Goal: Task Accomplishment & Management: Manage account settings

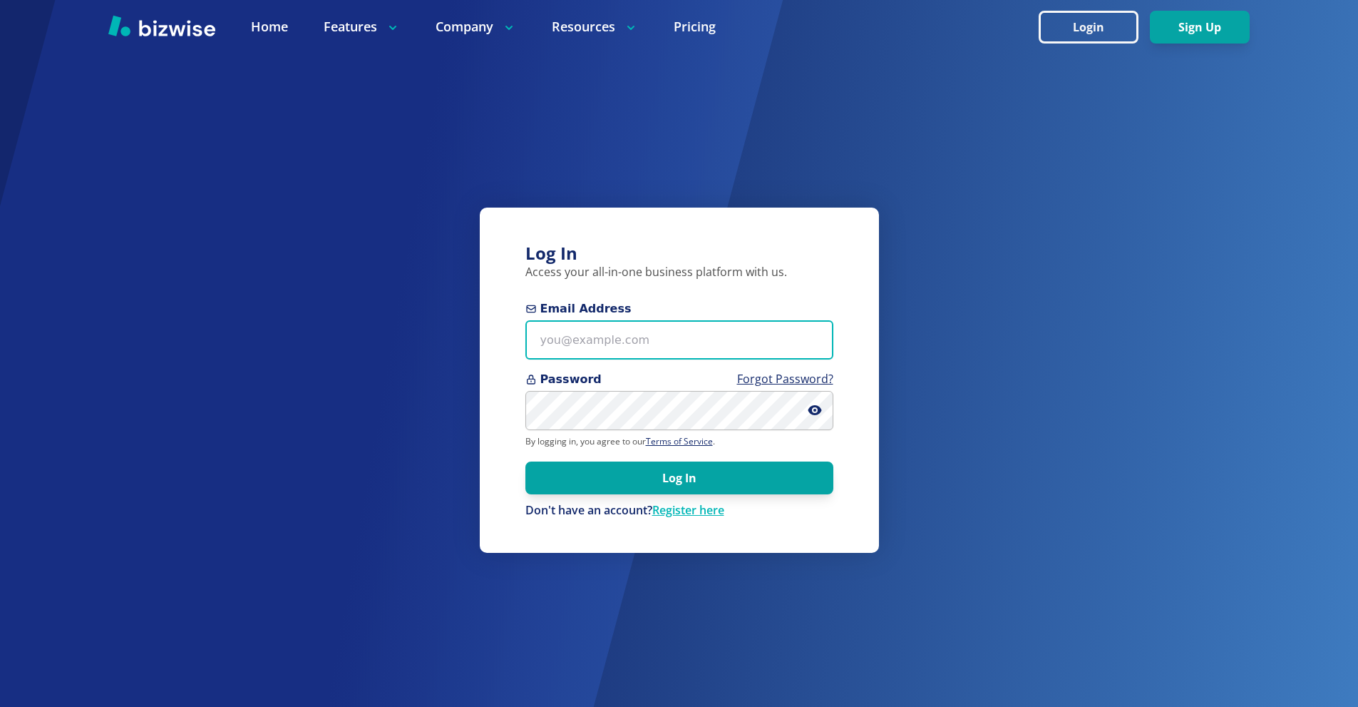
click at [650, 333] on input "Email Address" at bounding box center [680, 339] width 308 height 39
paste input "[EMAIL_ADDRESS][DOMAIN_NAME]"
type input "[EMAIL_ADDRESS][DOMAIN_NAME]"
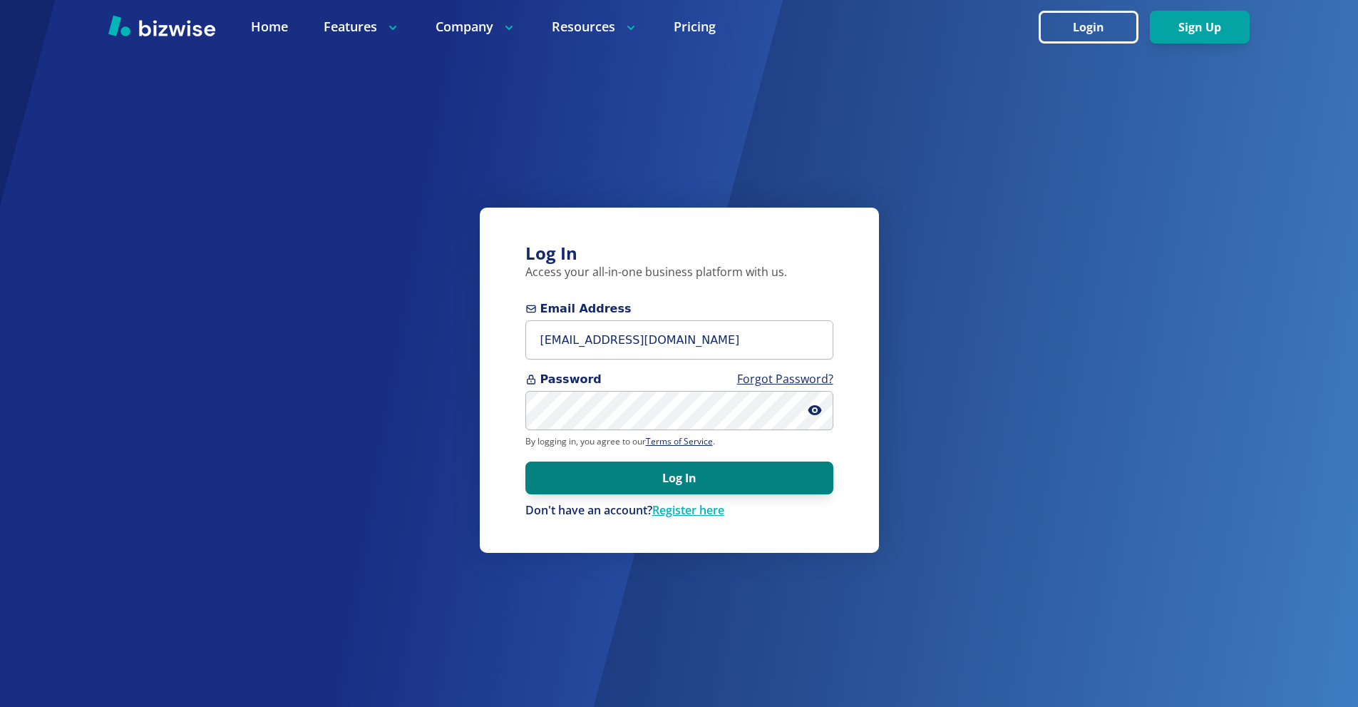
click at [643, 462] on button "Log In" at bounding box center [680, 477] width 308 height 33
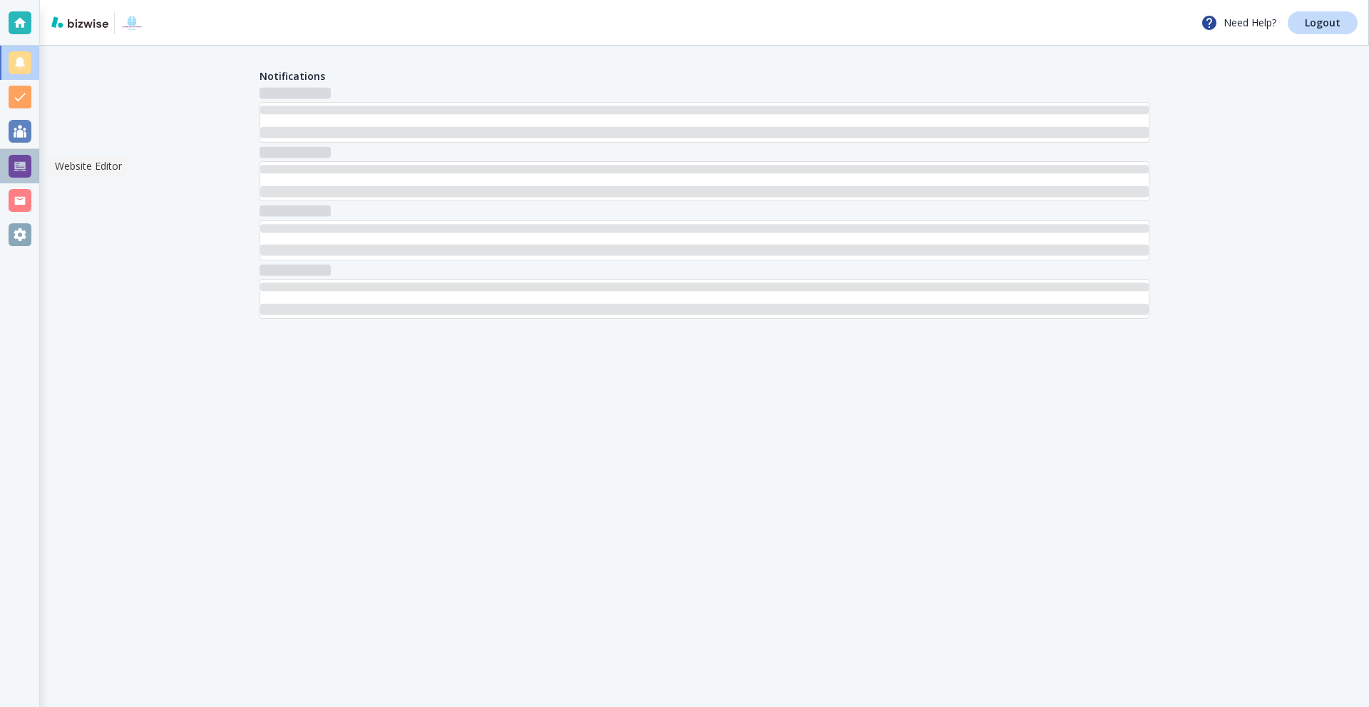
click at [27, 159] on div at bounding box center [20, 166] width 23 height 23
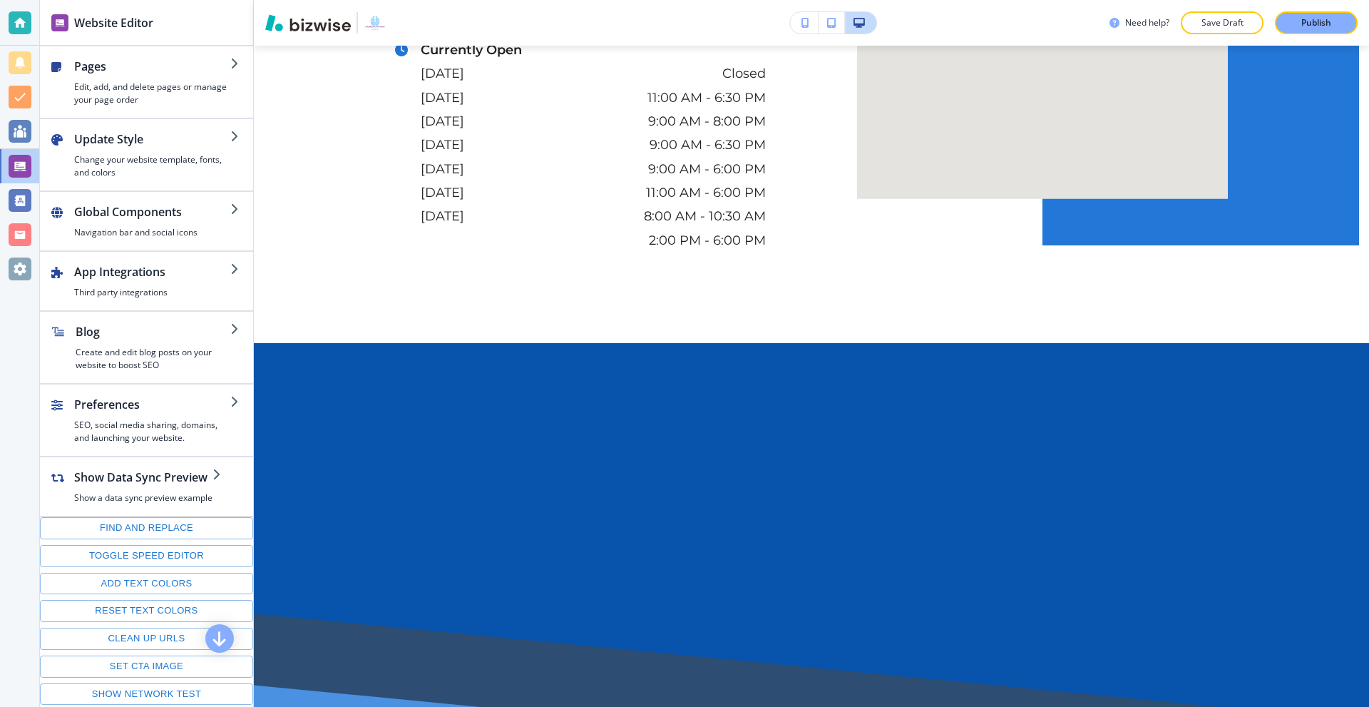
scroll to position [5420, 0]
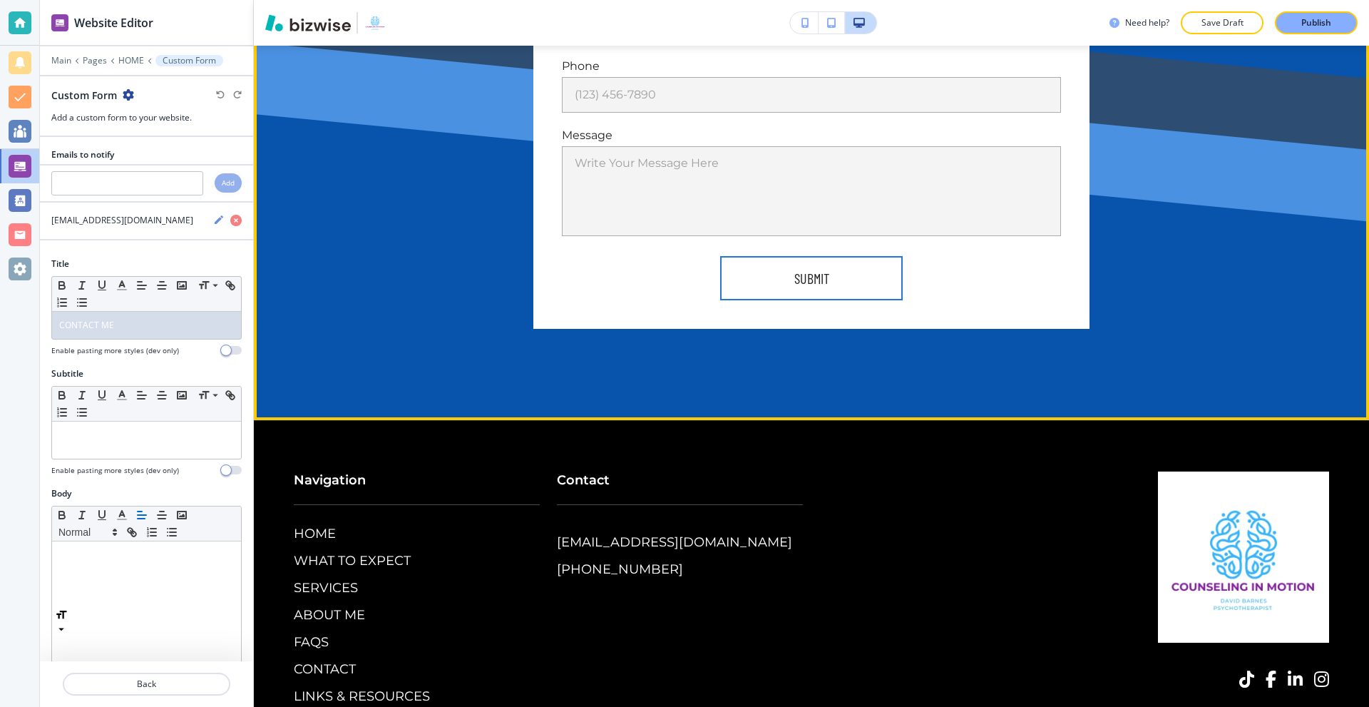
scroll to position [6109, 0]
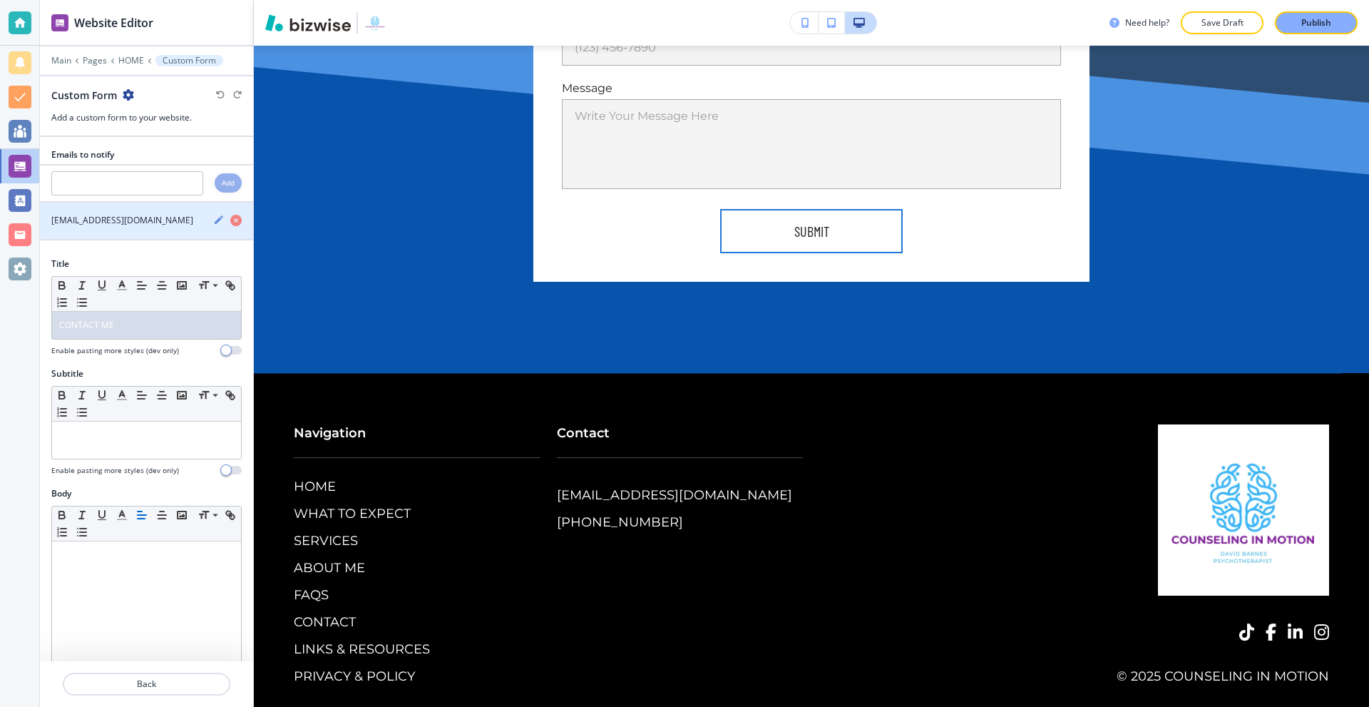
click at [213, 220] on icon "button" at bounding box center [218, 219] width 11 height 11
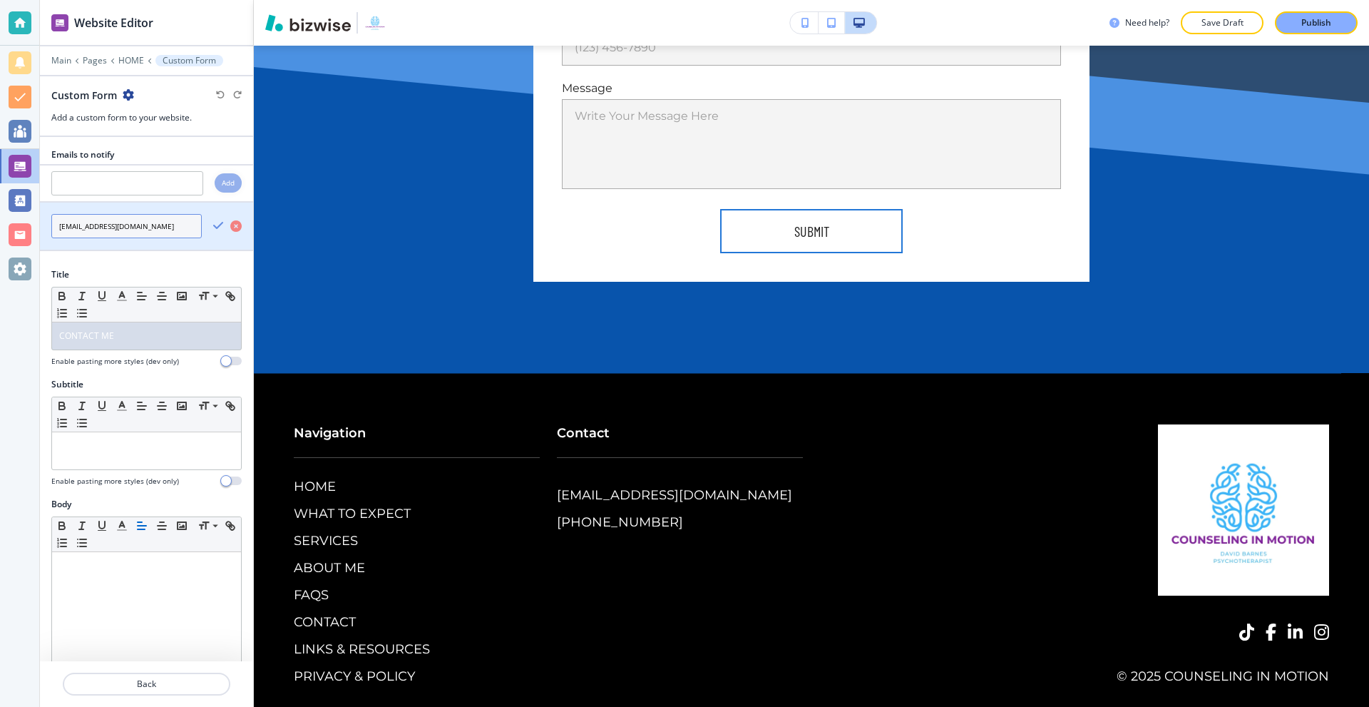
click at [112, 225] on input "davidbarnestherapyinmotion@hushmail.com" at bounding box center [126, 226] width 150 height 24
click at [133, 222] on input "davidbarnestherapyinmotion@hushmail.com" at bounding box center [126, 226] width 150 height 24
click at [55, 58] on p "Main" at bounding box center [61, 61] width 20 height 10
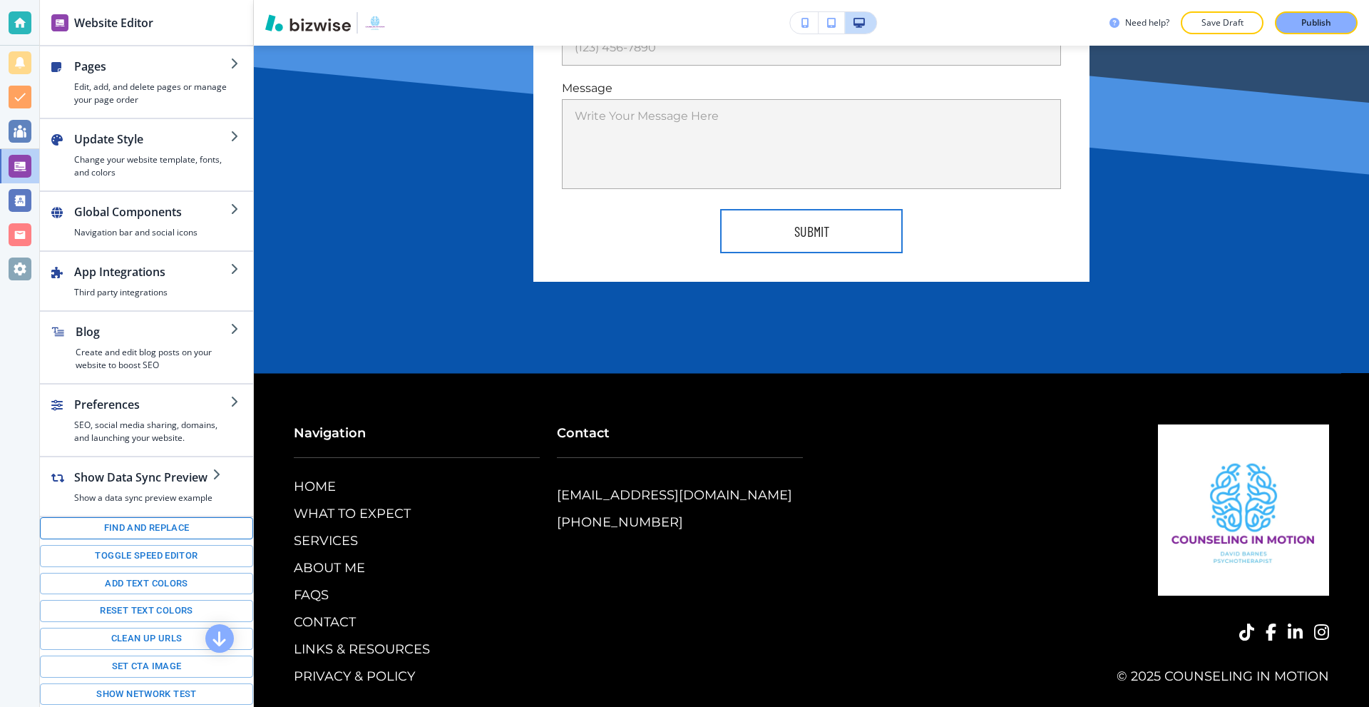
click at [165, 526] on button "Find and replace" at bounding box center [146, 528] width 213 height 22
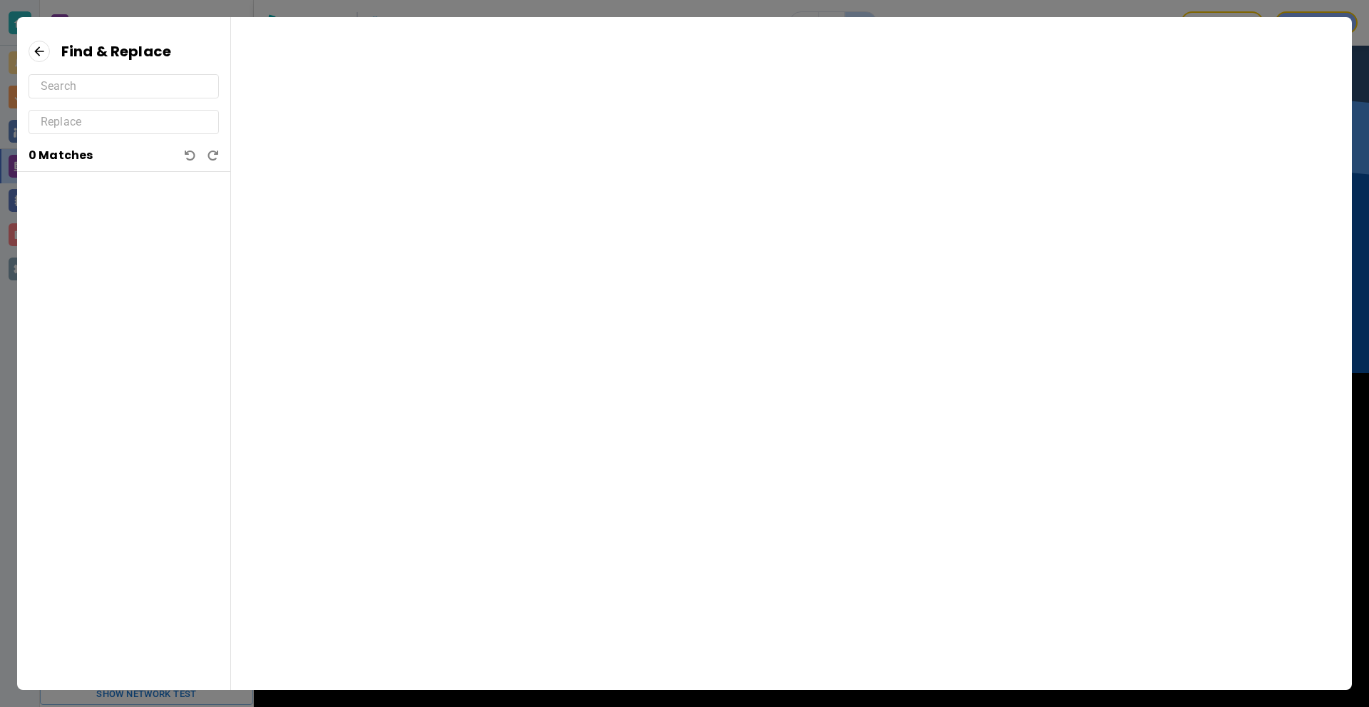
click at [108, 89] on input "text" at bounding box center [124, 86] width 166 height 23
paste input "davidbarnestherapyinmotion@hushmail.com"
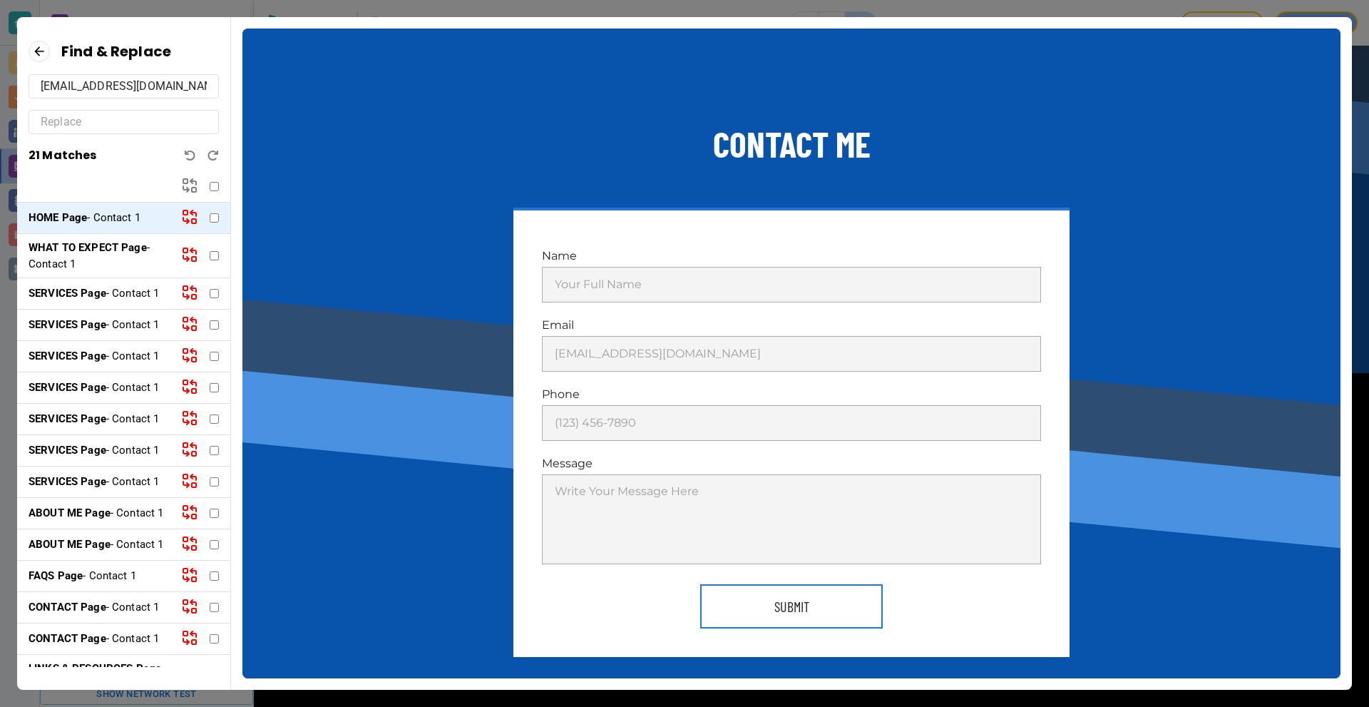
scroll to position [0, 64]
type input "davidbarnestherapyinmotion@hushmail.com"
click at [97, 129] on input "text" at bounding box center [124, 122] width 166 height 23
paste input "dbarnestherapy@hushmail.com"
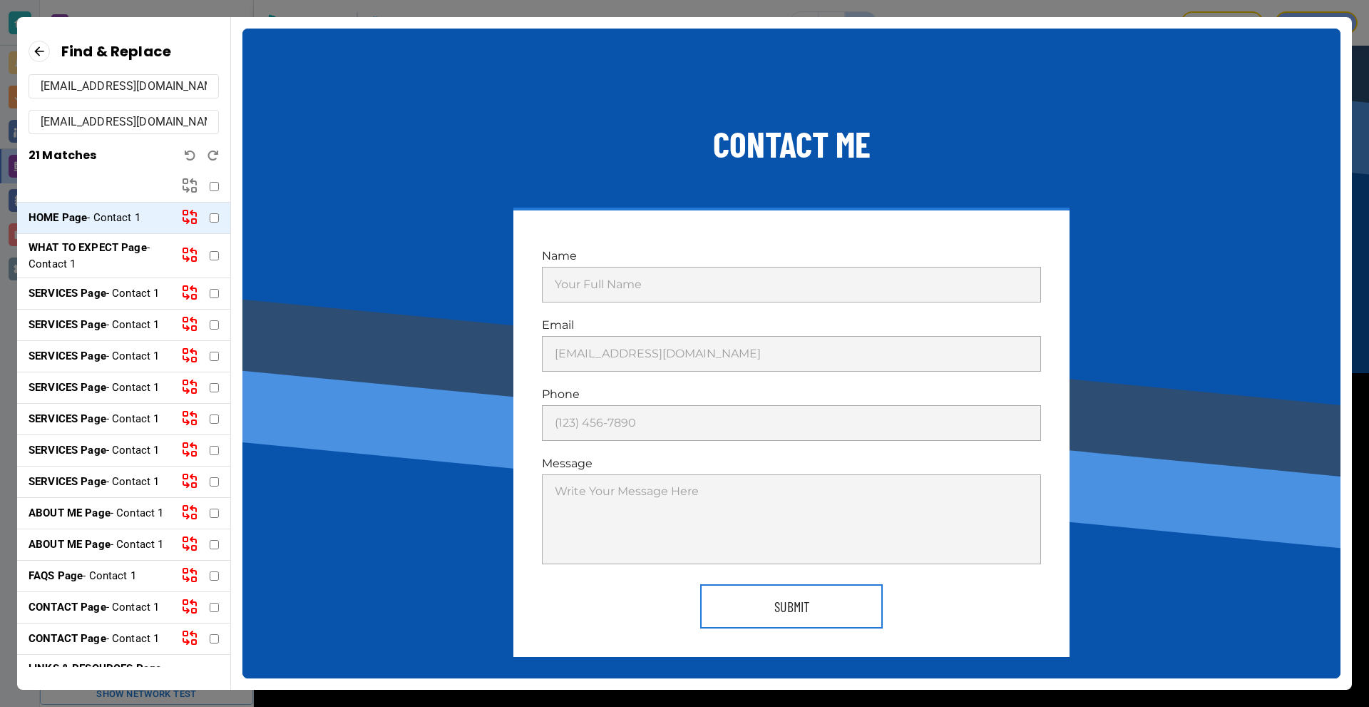
type input "dbarnestherapy@hushmail.com"
click at [217, 191] on div at bounding box center [200, 186] width 38 height 19
click at [215, 187] on input "checkbox" at bounding box center [214, 186] width 9 height 9
checkbox input "true"
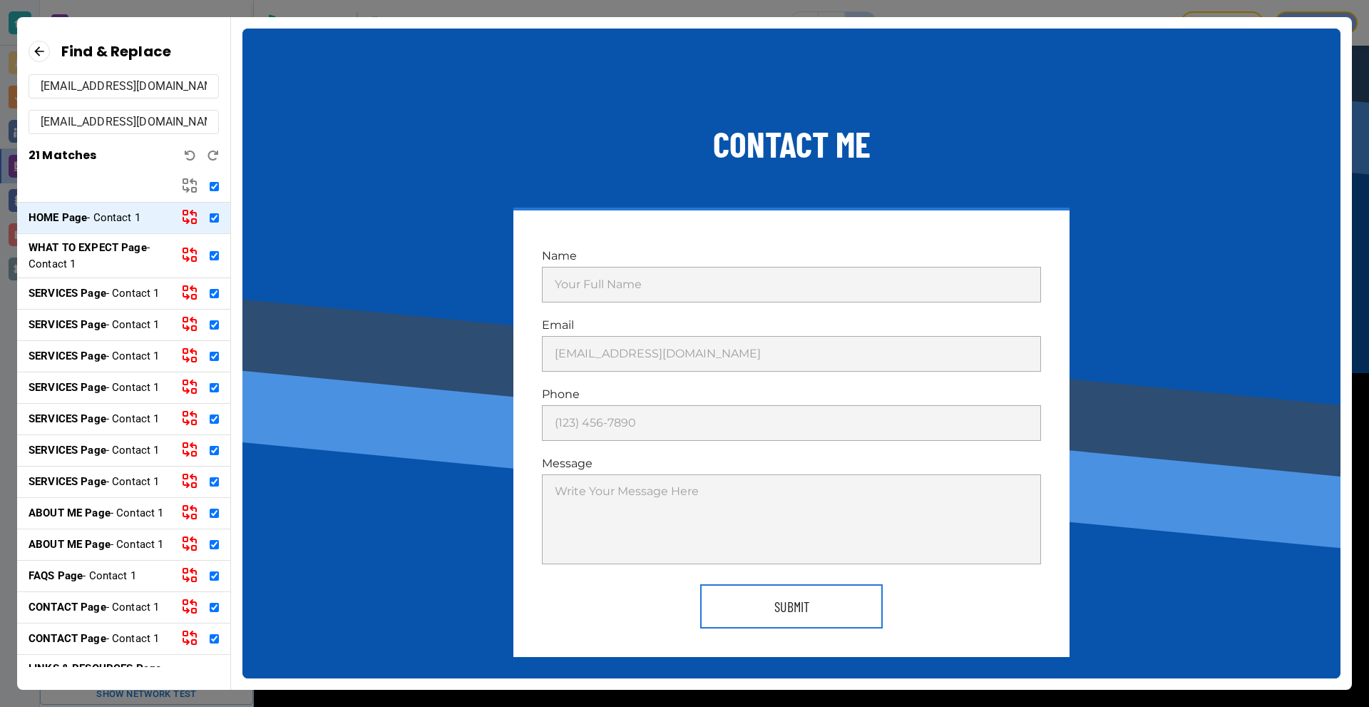
checkbox input "true"
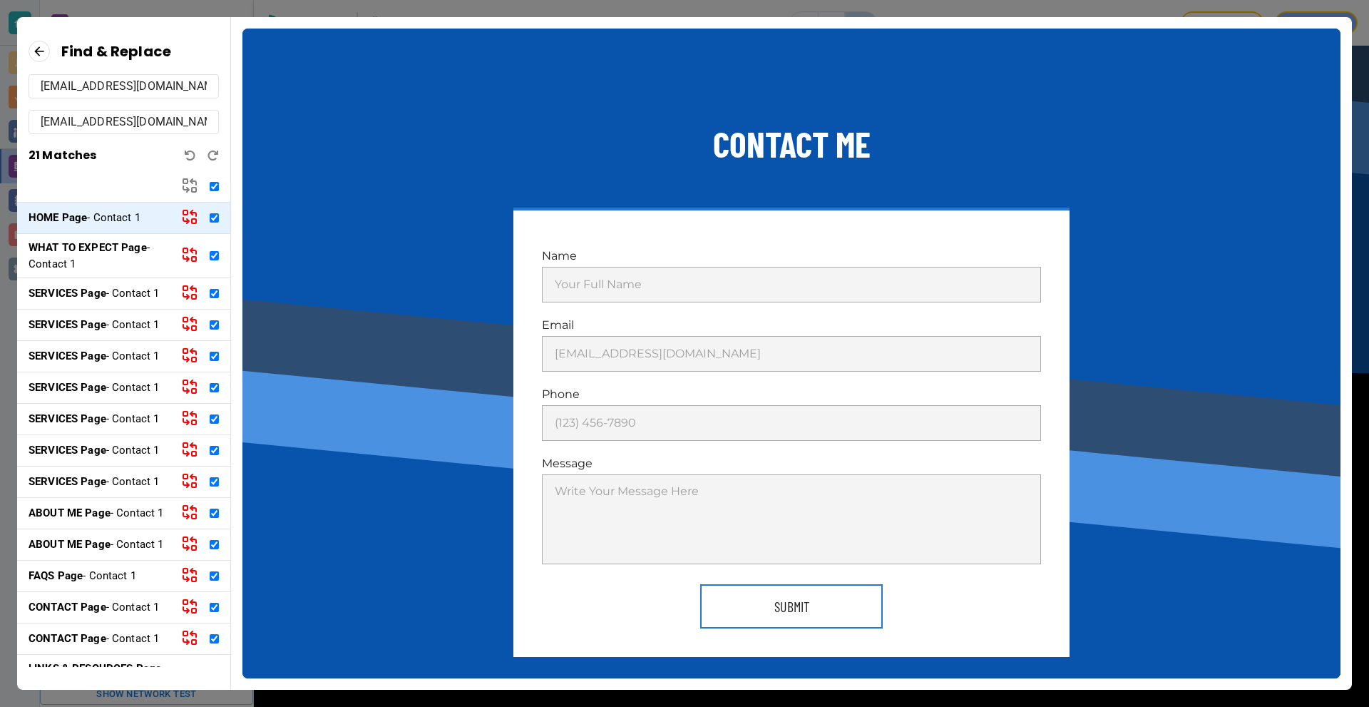
checkbox input "true"
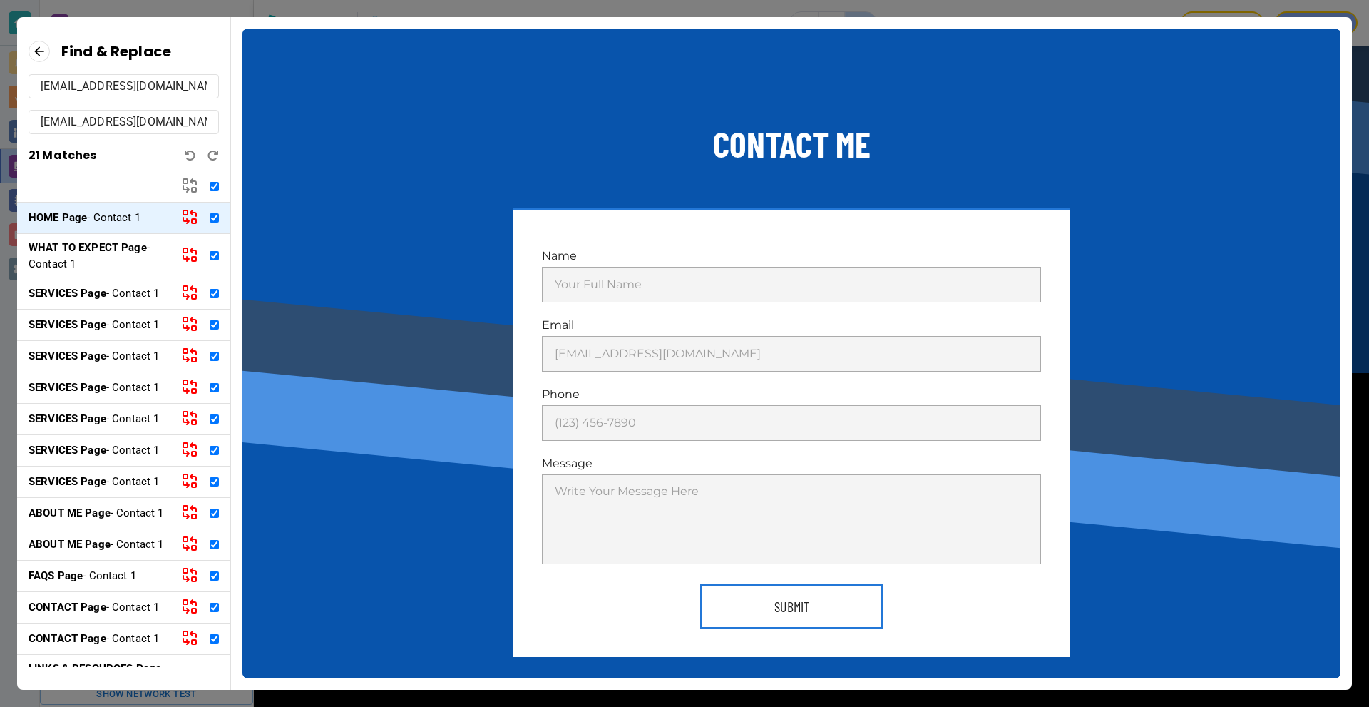
checkbox input "true"
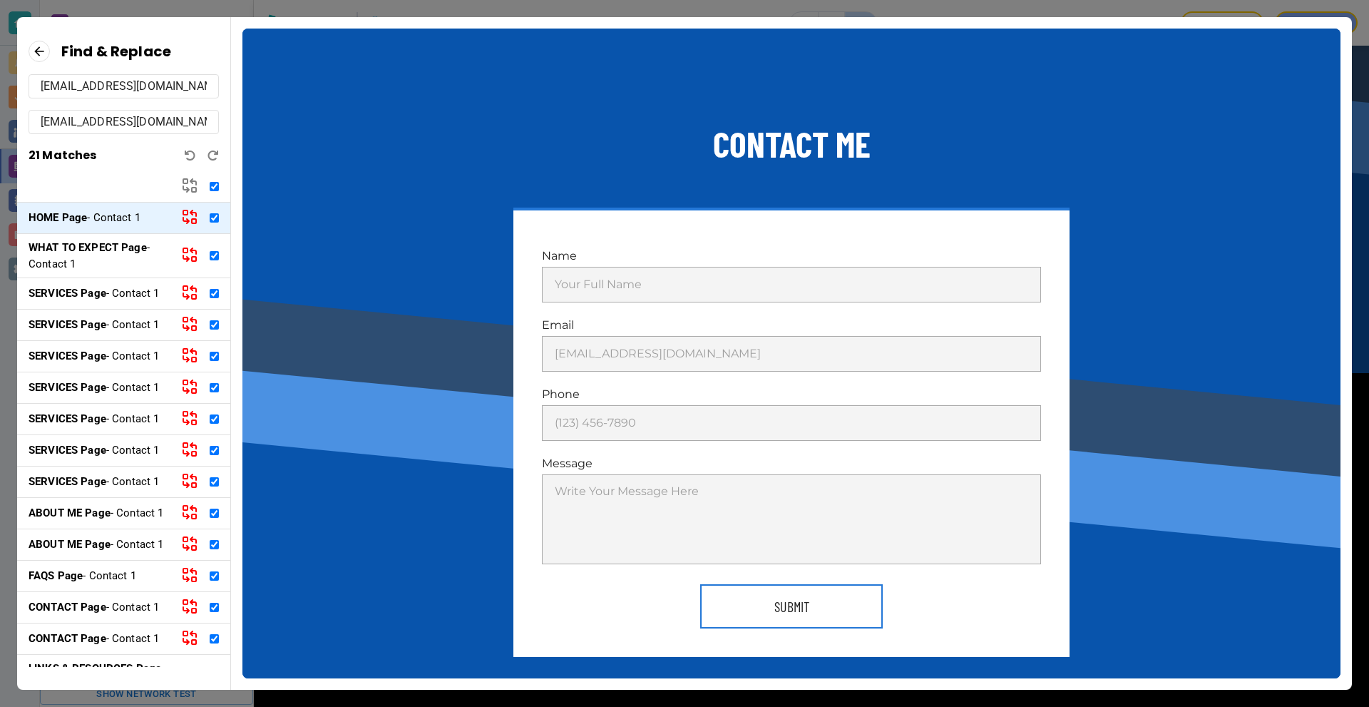
checkbox input "true"
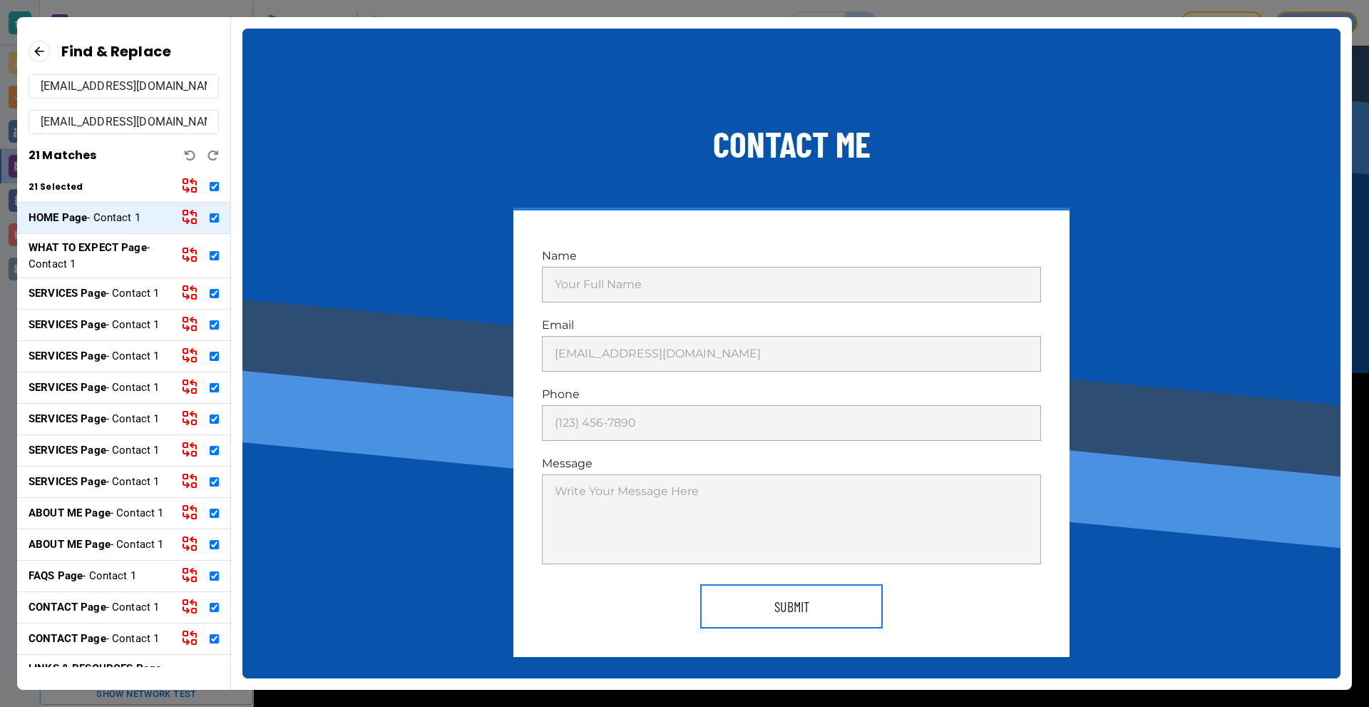
click at [192, 188] on icon at bounding box center [194, 190] width 4 height 4
checkbox input "false"
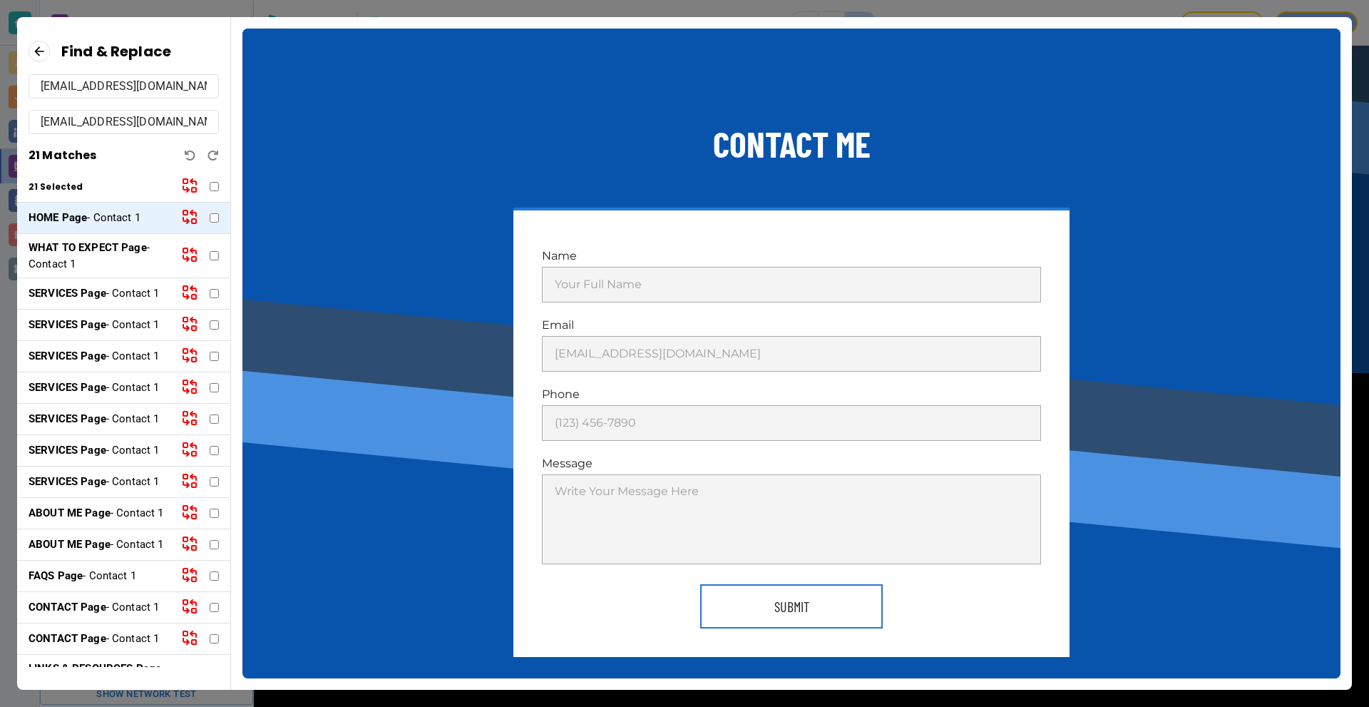
checkbox input "false"
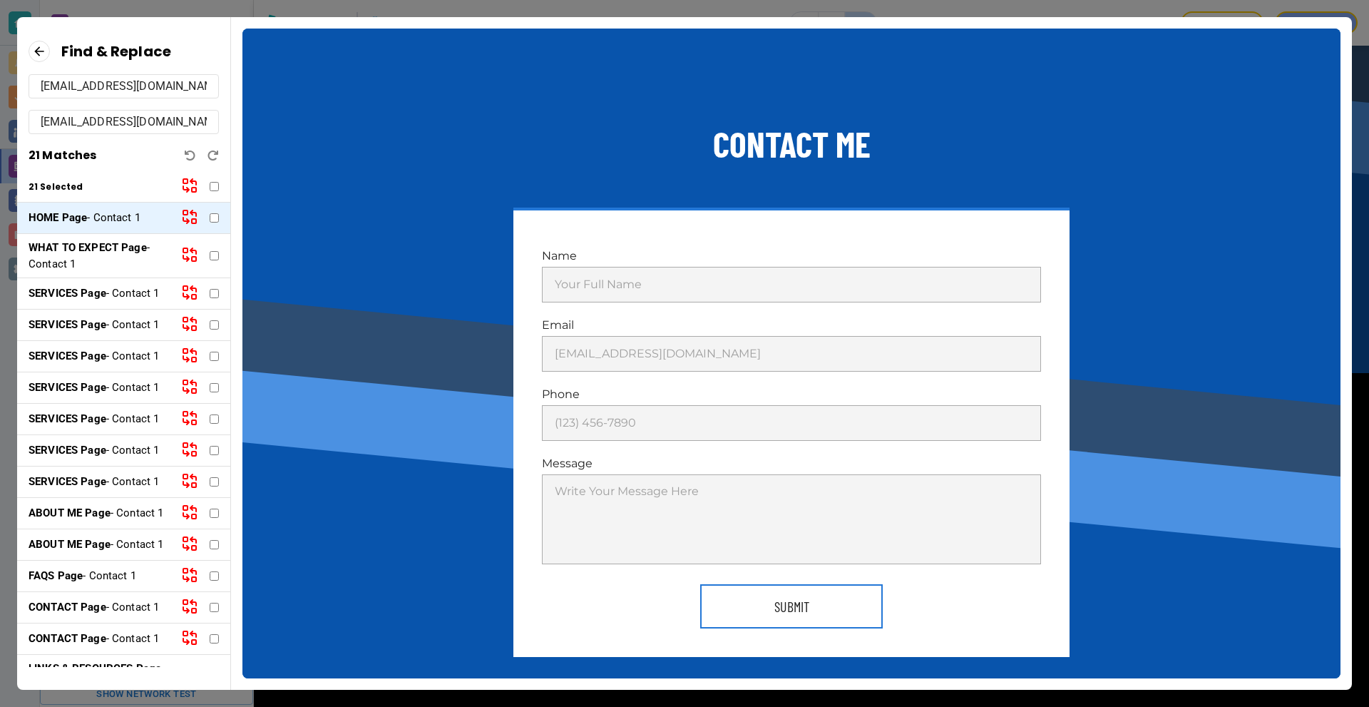
checkbox input "false"
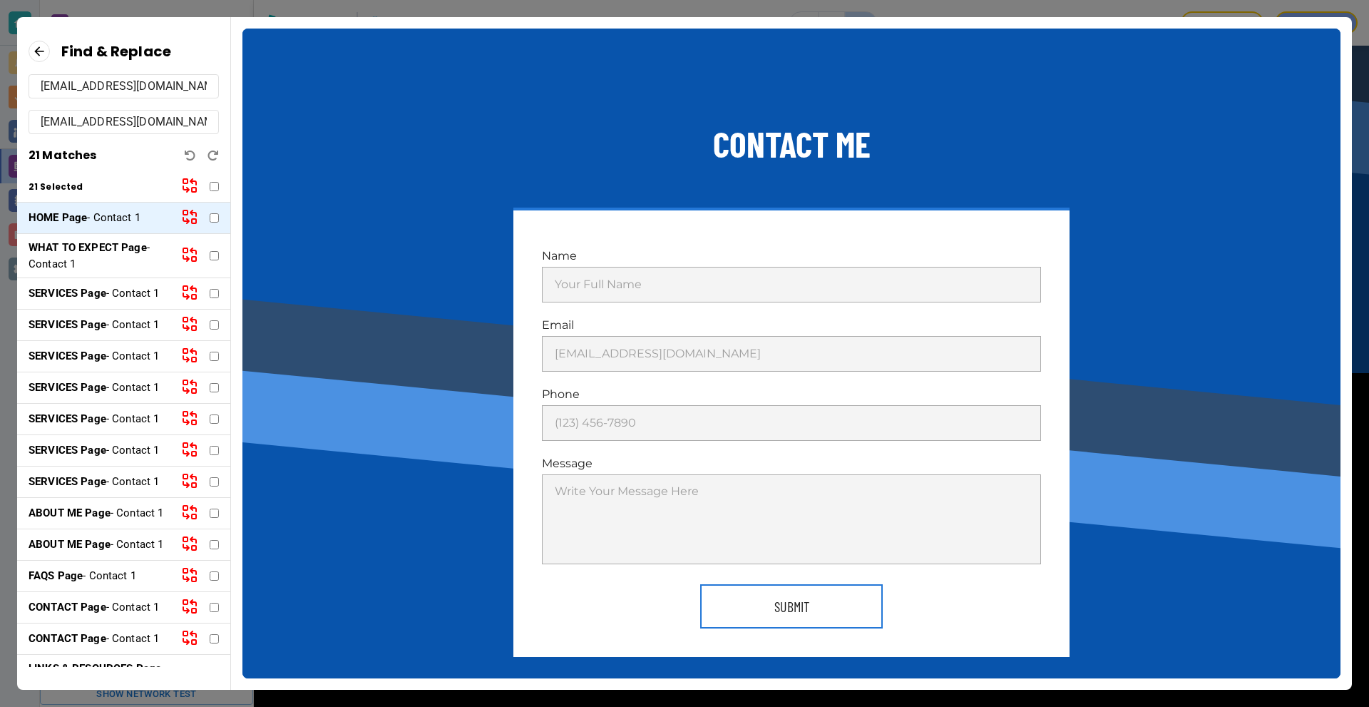
checkbox input "false"
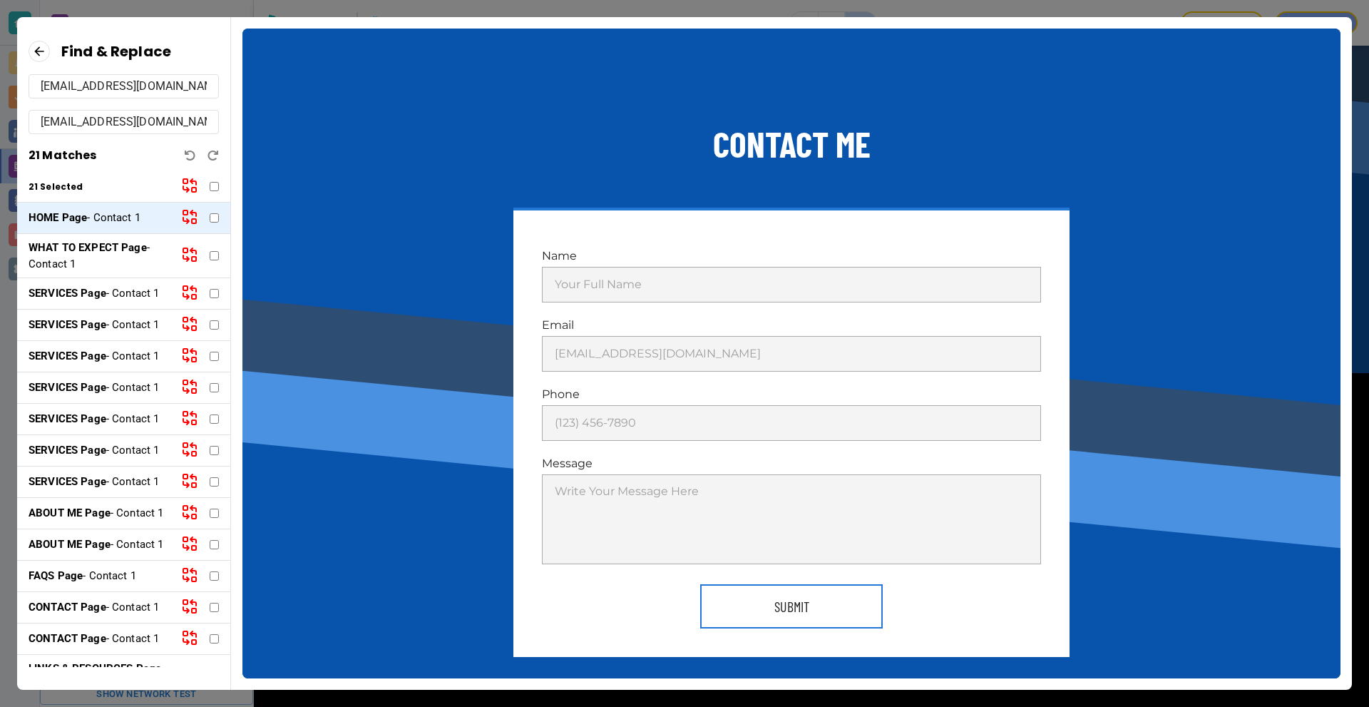
checkbox input "false"
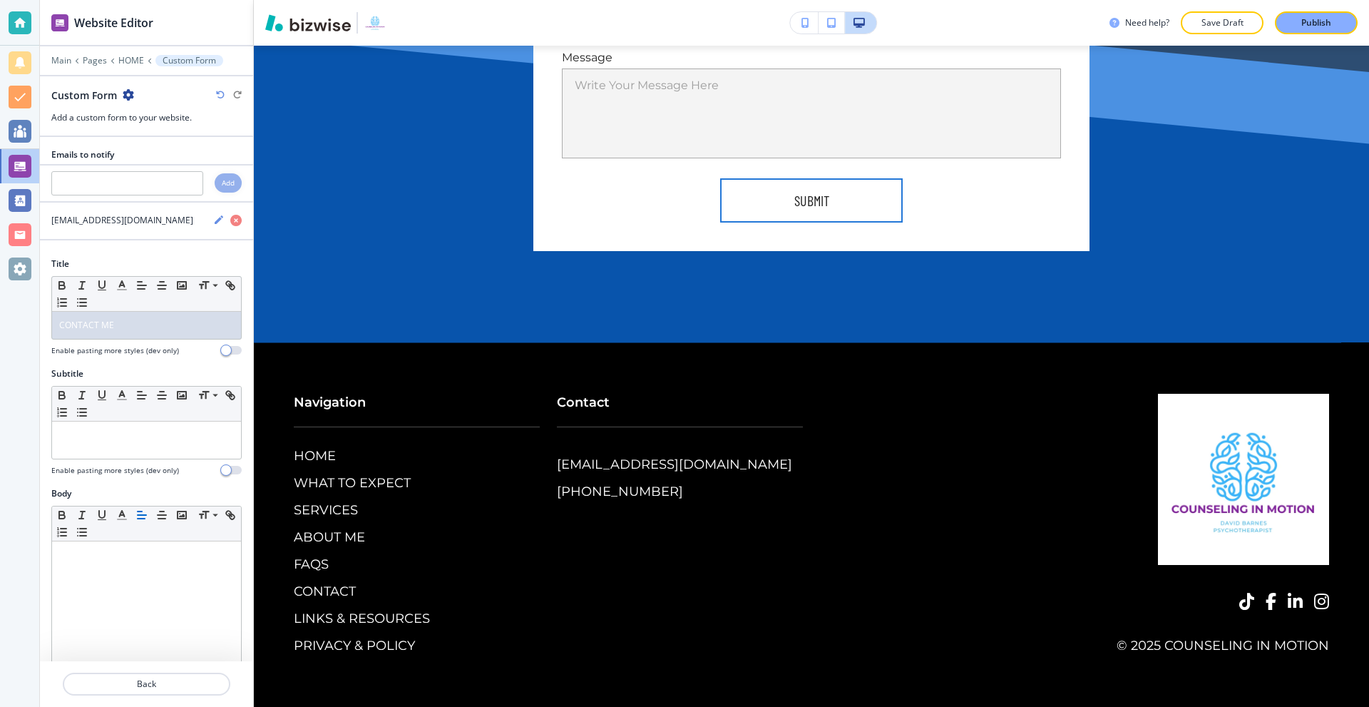
scroll to position [6459, 0]
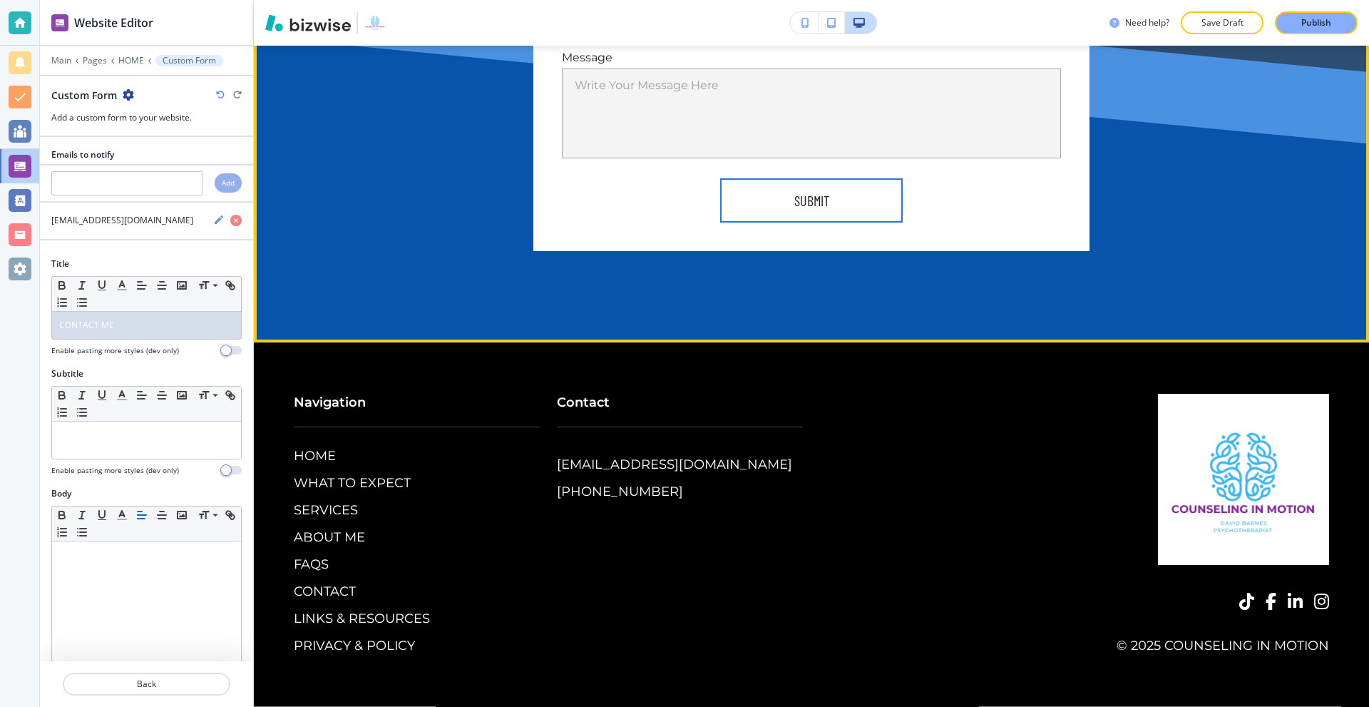
click at [1306, 24] on p "Publish" at bounding box center [1316, 22] width 30 height 13
